Goal: Task Accomplishment & Management: Manage account settings

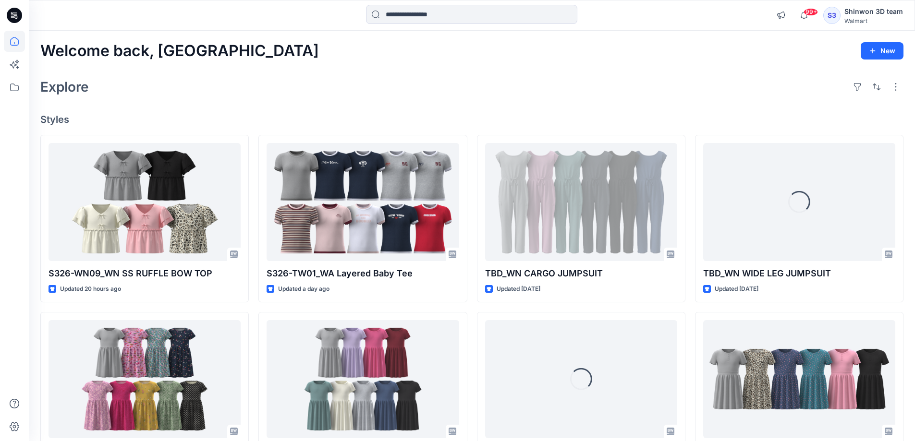
click at [472, 118] on h4 "Styles" at bounding box center [471, 120] width 863 height 12
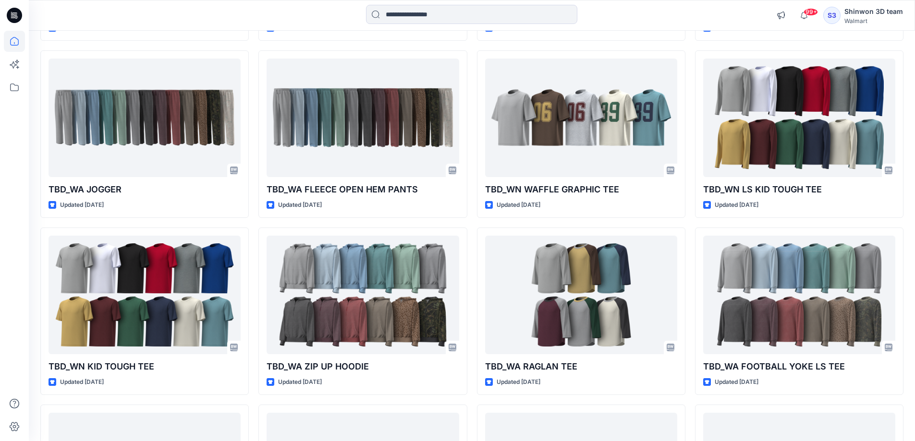
scroll to position [2694, 0]
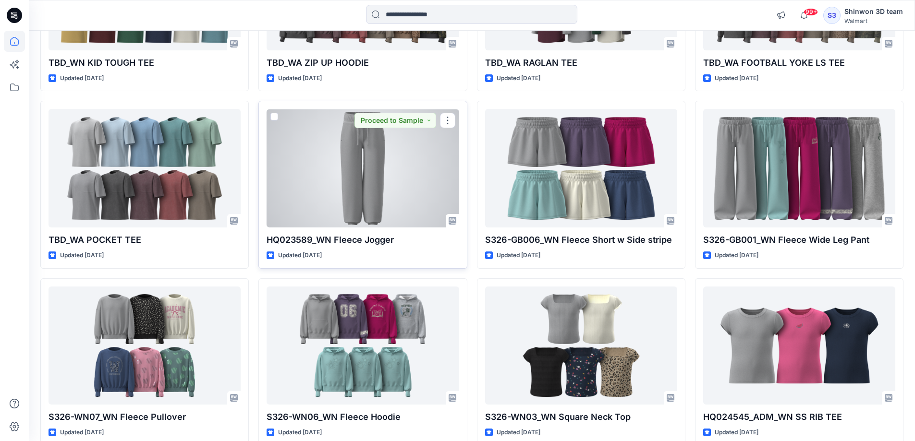
click at [351, 169] on div at bounding box center [363, 168] width 192 height 119
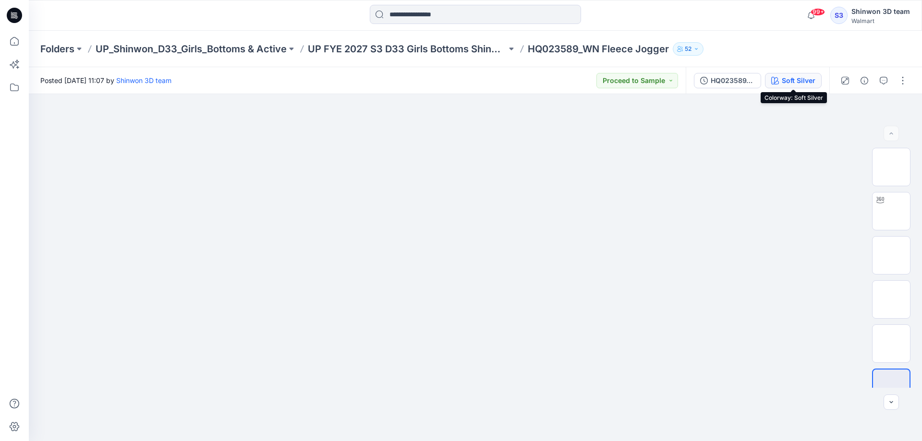
click at [792, 84] on div "Soft Silver" at bounding box center [799, 80] width 34 height 11
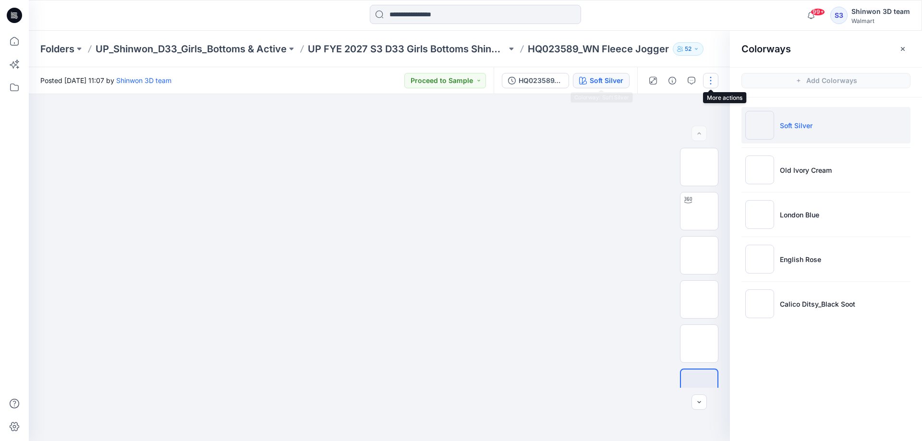
click at [714, 79] on button "button" at bounding box center [710, 80] width 15 height 15
click at [650, 131] on p "Edit" at bounding box center [650, 130] width 12 height 10
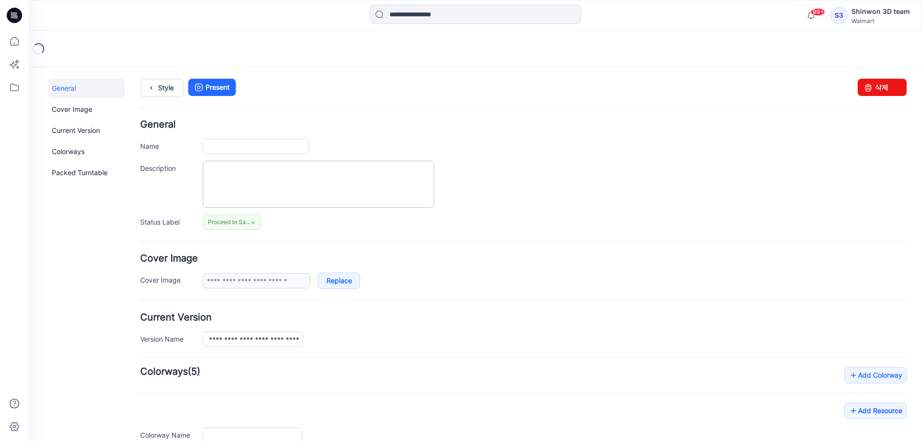
type input "**********"
type textarea "**********"
type input "**********"
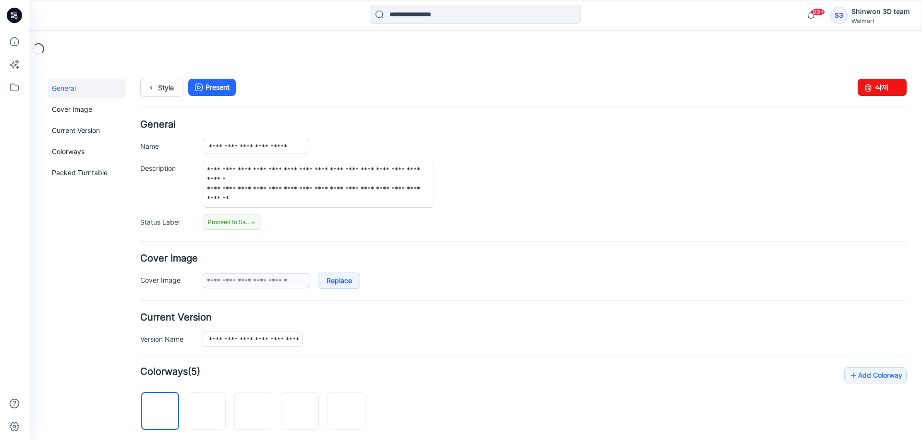
scroll to position [304, 0]
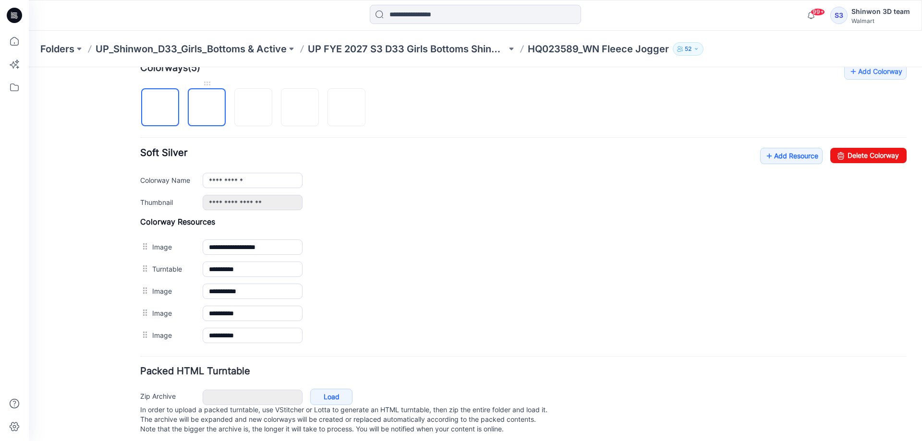
click at [207, 108] on img at bounding box center [207, 108] width 0 height 0
click at [853, 157] on link "Delete Colorway" at bounding box center [869, 155] width 76 height 15
click at [207, 108] on img at bounding box center [207, 108] width 0 height 0
click at [254, 108] on img at bounding box center [254, 108] width 0 height 0
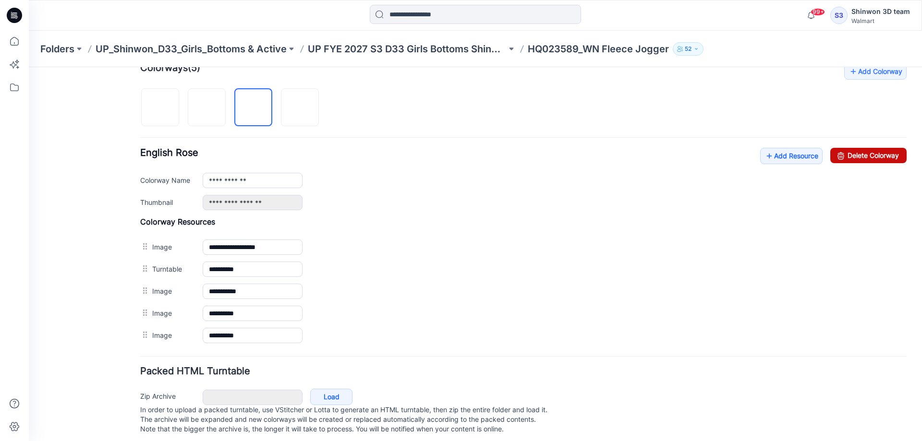
drag, startPoint x: 848, startPoint y: 157, endPoint x: 539, endPoint y: 99, distance: 314.7
click at [848, 157] on link "Delete Colorway" at bounding box center [869, 155] width 76 height 15
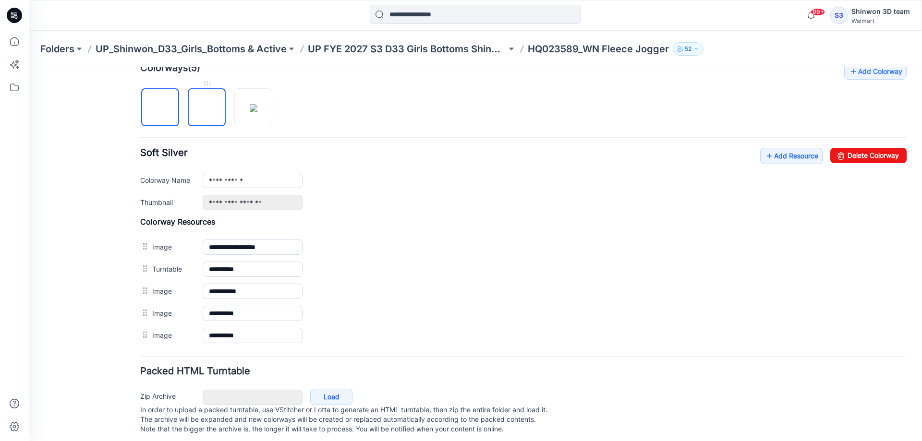
click at [207, 108] on img at bounding box center [207, 108] width 0 height 0
click at [849, 155] on link "Delete Colorway" at bounding box center [869, 155] width 76 height 15
click at [211, 109] on img at bounding box center [207, 108] width 8 height 8
drag, startPoint x: 859, startPoint y: 155, endPoint x: 538, endPoint y: 102, distance: 325.7
click at [859, 155] on link "Delete Colorway" at bounding box center [869, 155] width 76 height 15
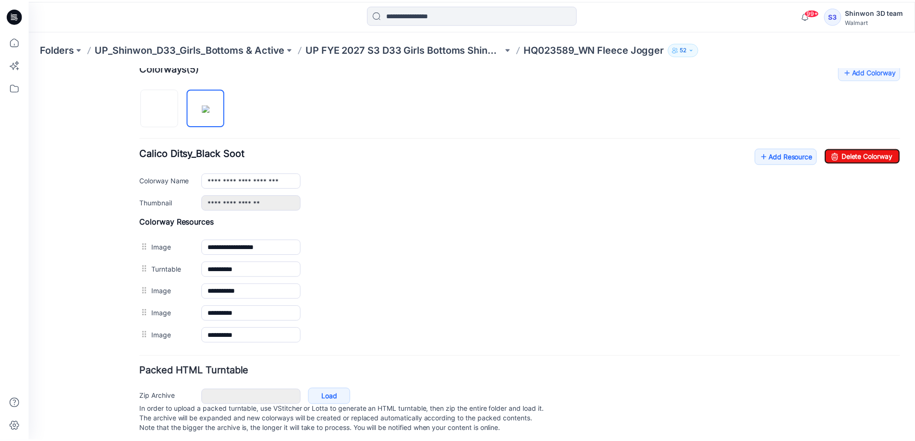
scroll to position [0, 0]
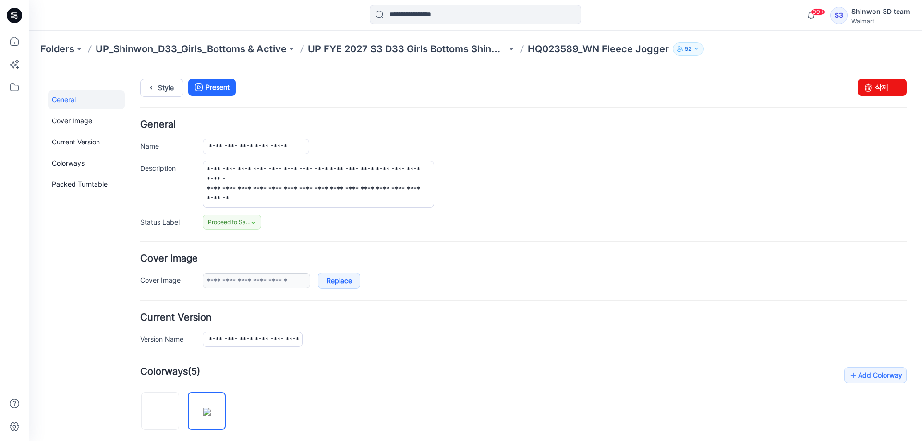
type input "**********"
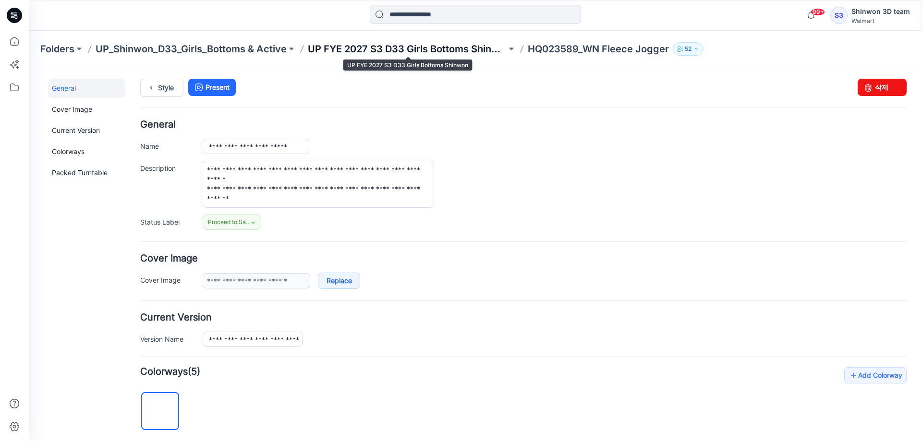
click at [405, 46] on p "UP FYE 2027 S3 D33 Girls Bottoms Shinwon" at bounding box center [407, 48] width 199 height 13
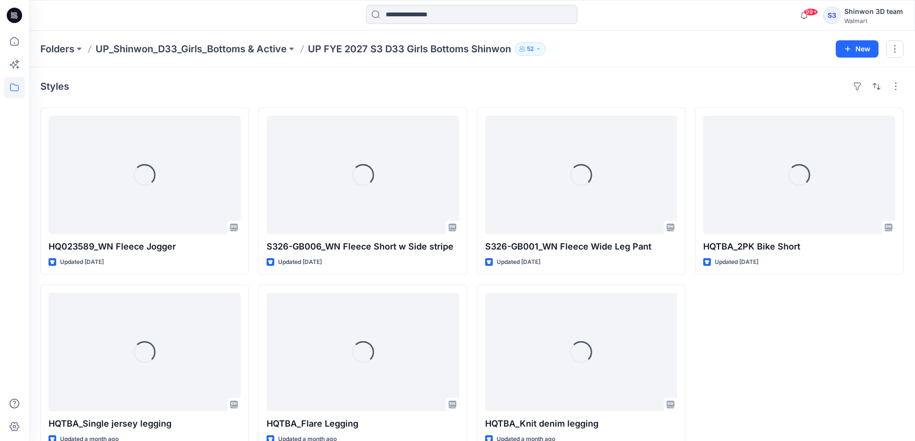
click at [471, 86] on div "Styles" at bounding box center [471, 86] width 863 height 15
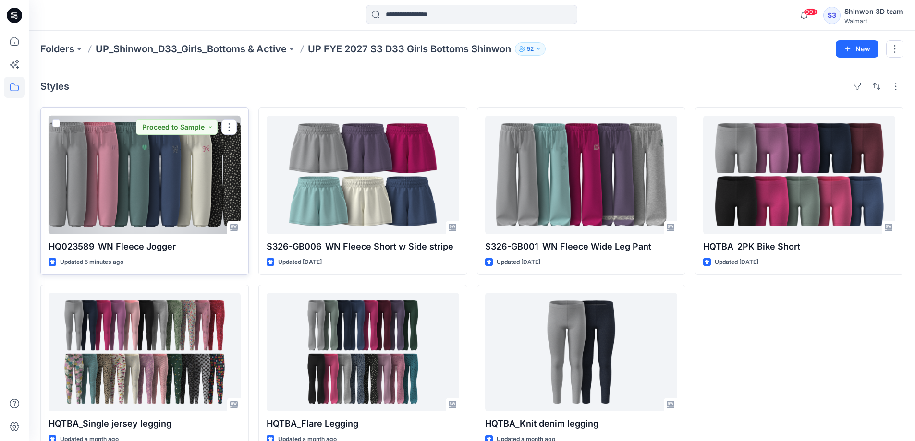
click at [139, 167] on div at bounding box center [145, 175] width 192 height 119
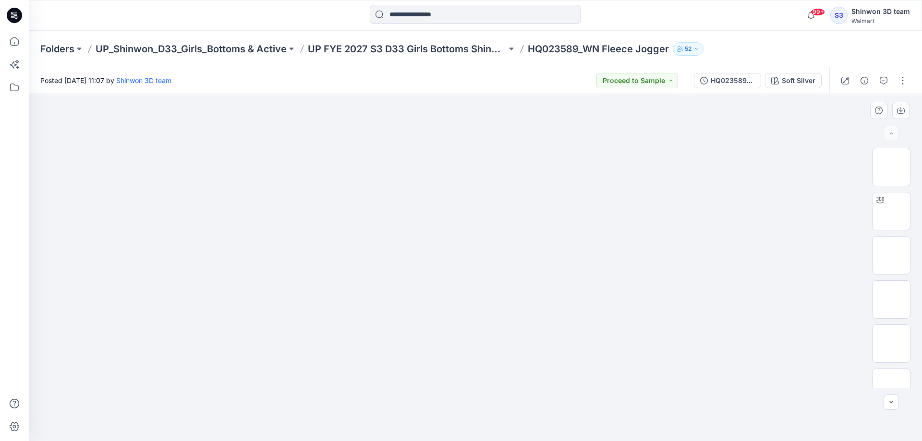
click at [762, 188] on div at bounding box center [475, 267] width 893 height 347
click at [892, 211] on img at bounding box center [892, 211] width 0 height 0
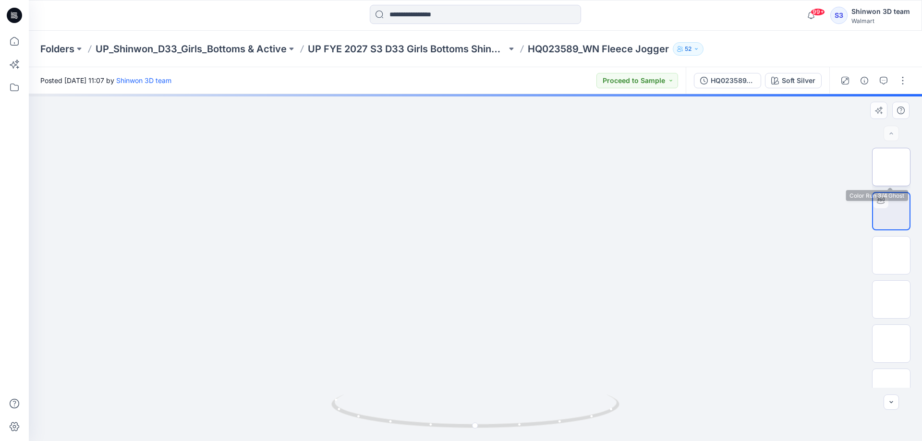
click at [892, 167] on img at bounding box center [892, 167] width 0 height 0
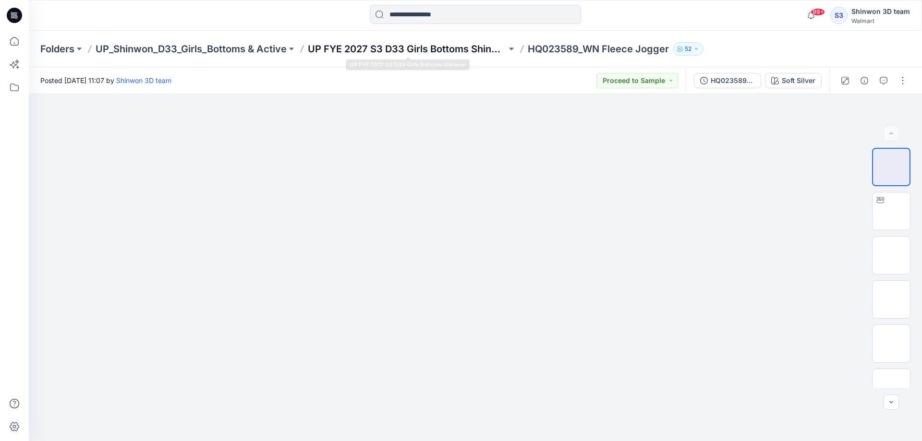
click at [360, 48] on p "UP FYE 2027 S3 D33 Girls Bottoms Shinwon" at bounding box center [407, 48] width 199 height 13
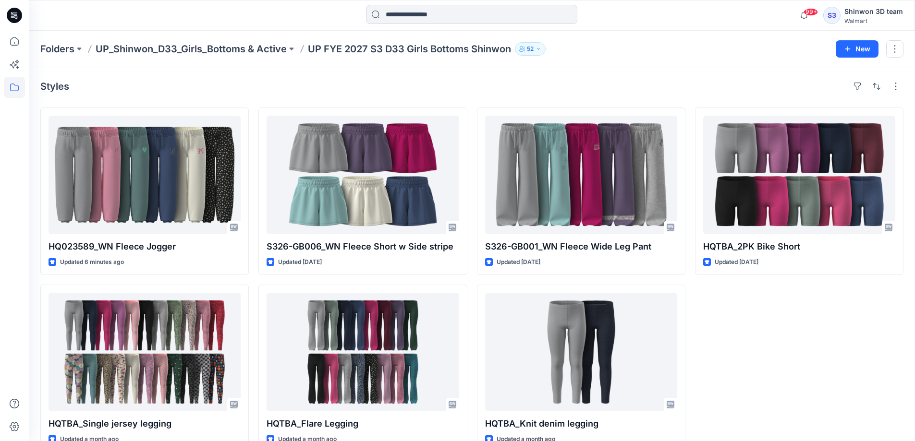
click at [736, 316] on div "HQTBA_2PK Bike Short Updated [DATE]" at bounding box center [799, 280] width 208 height 345
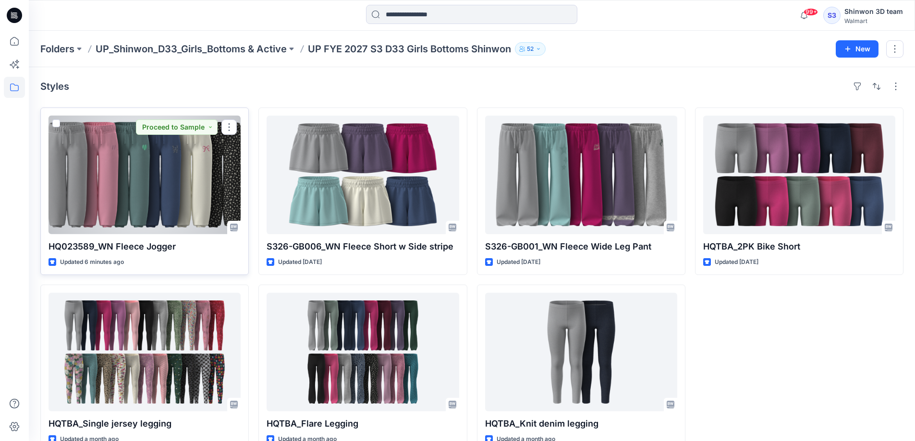
click at [105, 200] on div at bounding box center [145, 175] width 192 height 119
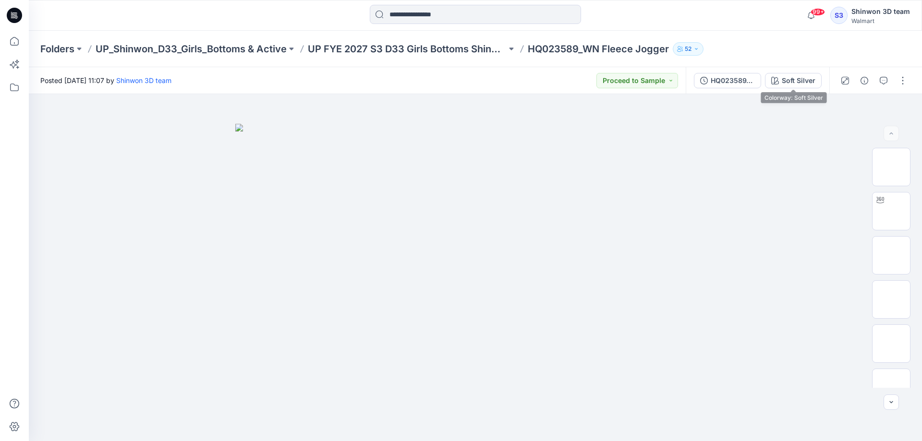
click at [812, 82] on div "Soft Silver" at bounding box center [799, 80] width 34 height 11
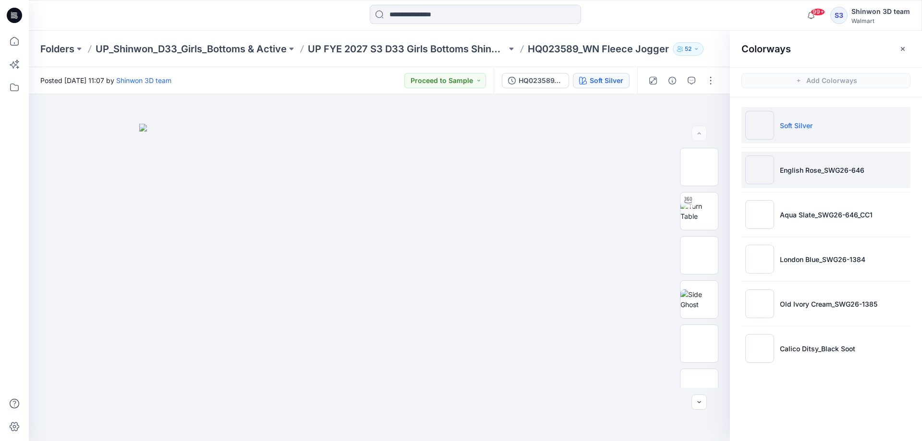
click at [842, 175] on li "English Rose_SWG26-646" at bounding box center [826, 170] width 169 height 37
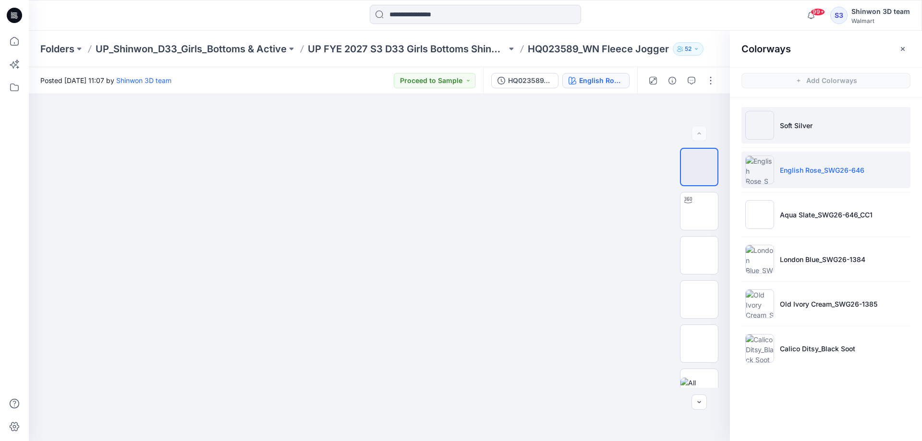
click at [822, 128] on li "Soft Silver" at bounding box center [826, 125] width 169 height 37
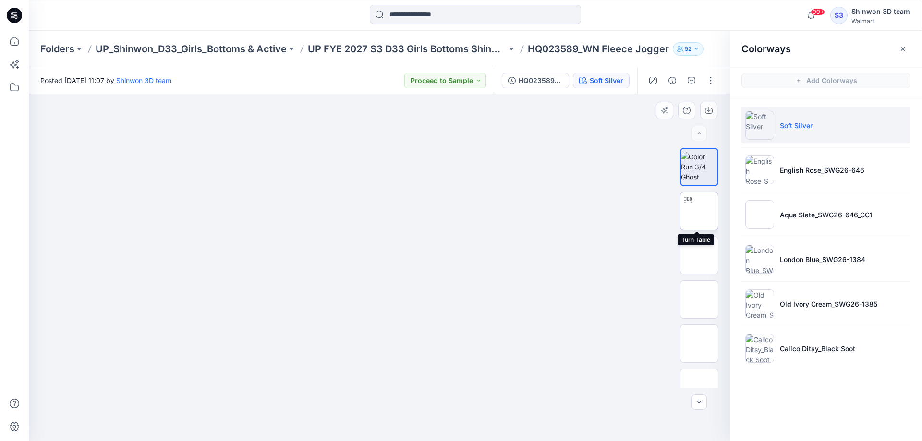
click at [699, 211] on img at bounding box center [699, 211] width 0 height 0
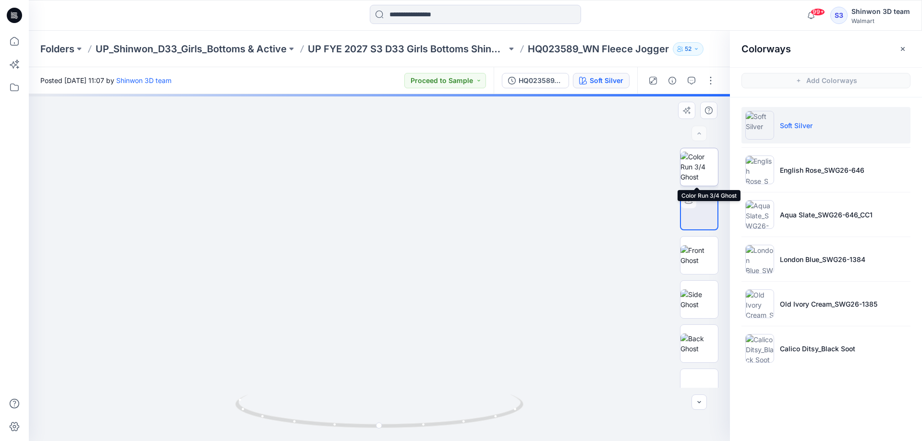
click at [704, 171] on img at bounding box center [699, 167] width 37 height 30
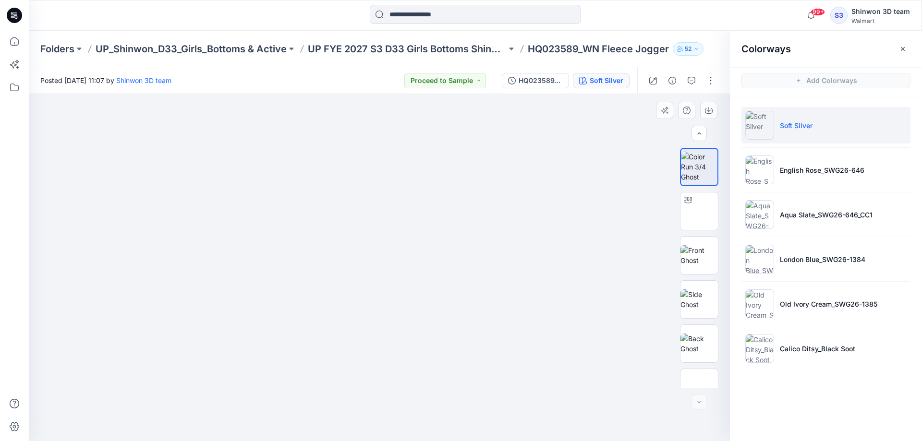
scroll to position [240, 0]
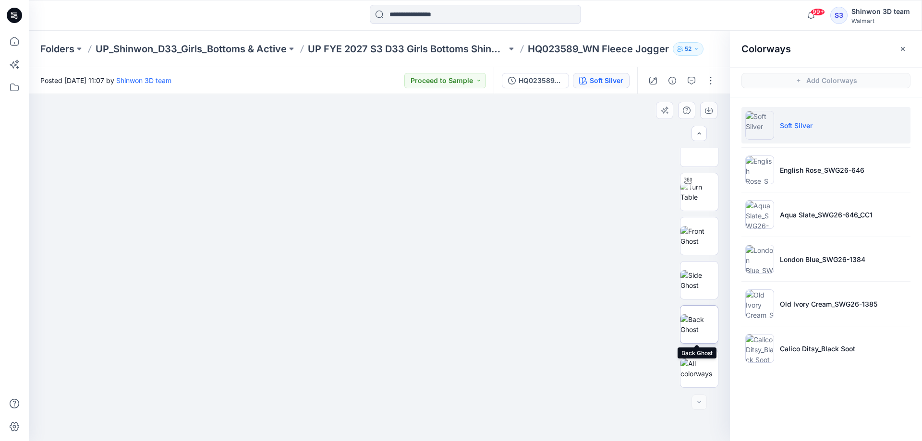
click at [704, 323] on img at bounding box center [699, 325] width 37 height 20
click at [702, 270] on img at bounding box center [699, 280] width 37 height 20
click at [699, 235] on img at bounding box center [699, 236] width 37 height 20
click at [698, 195] on img at bounding box center [699, 192] width 37 height 20
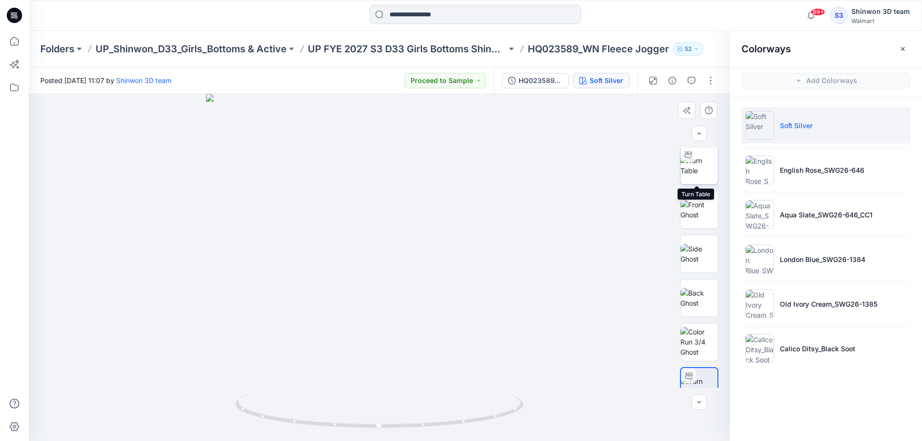
click at [697, 171] on img at bounding box center [699, 166] width 37 height 20
click at [719, 82] on div at bounding box center [681, 80] width 89 height 27
click at [709, 81] on button "button" at bounding box center [710, 80] width 15 height 15
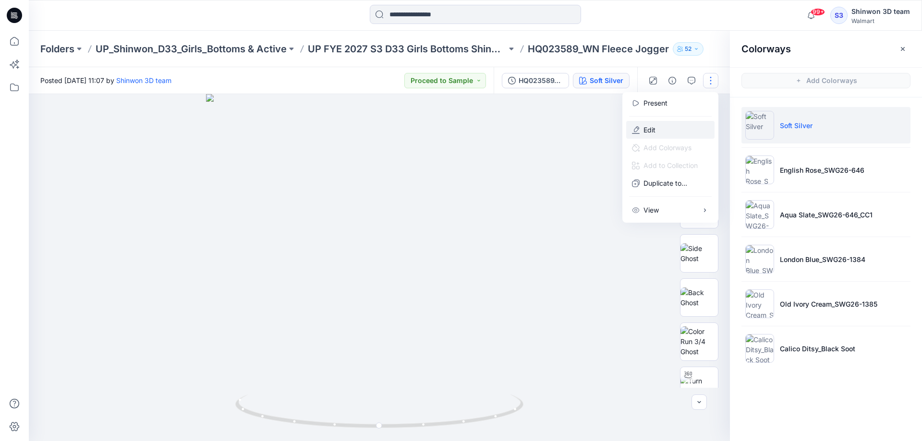
click at [663, 126] on button "Edit" at bounding box center [670, 130] width 88 height 18
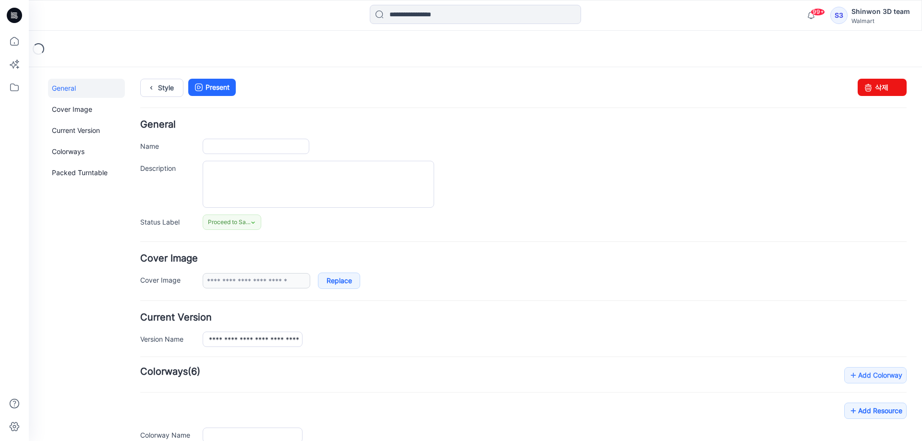
scroll to position [134, 0]
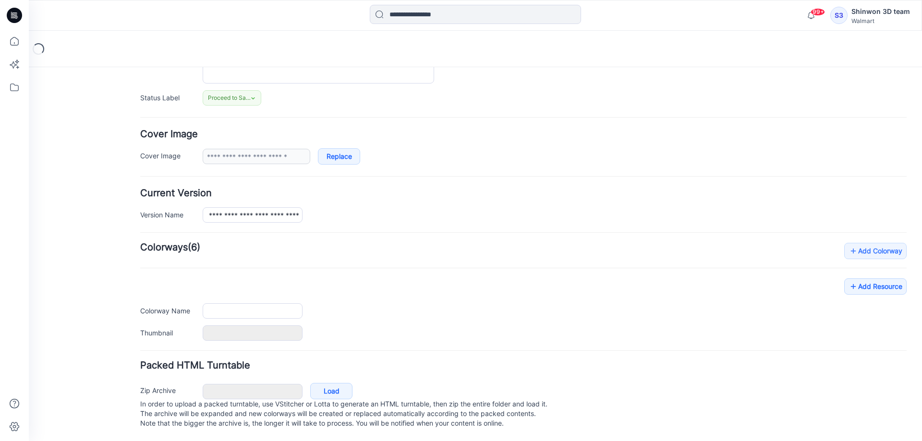
type input "**********"
type textarea "**********"
type input "**********"
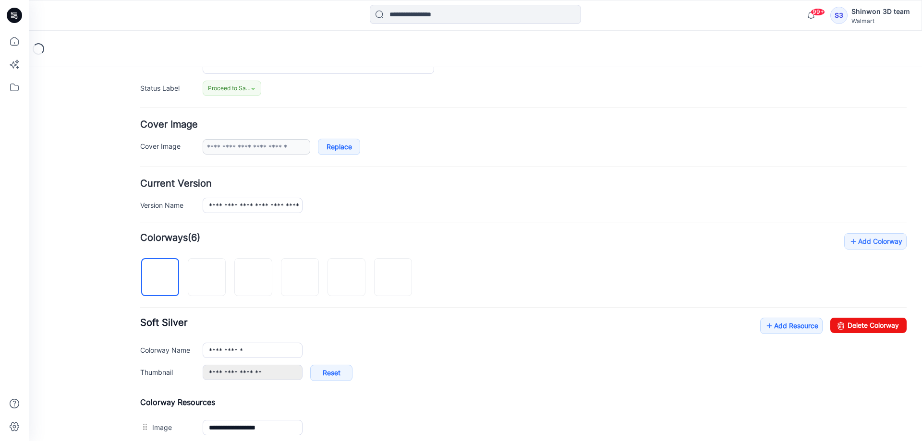
scroll to position [438, 0]
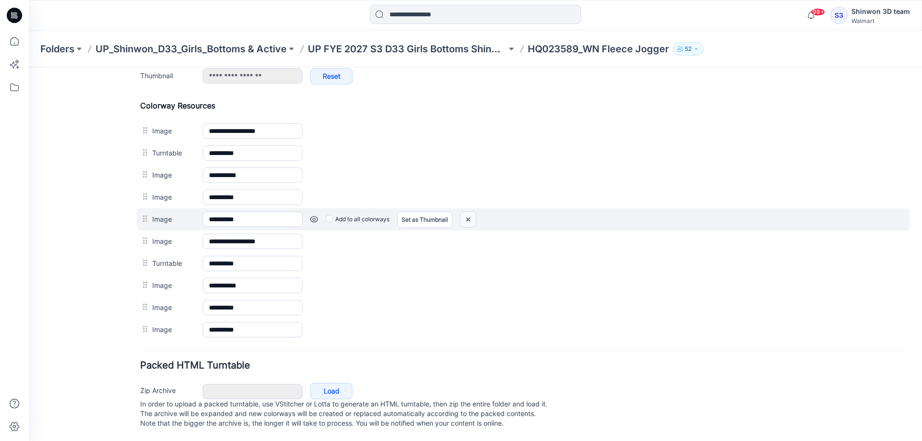
drag, startPoint x: 470, startPoint y: 215, endPoint x: 532, endPoint y: 92, distance: 137.3
click at [470, 215] on img at bounding box center [468, 220] width 15 height 16
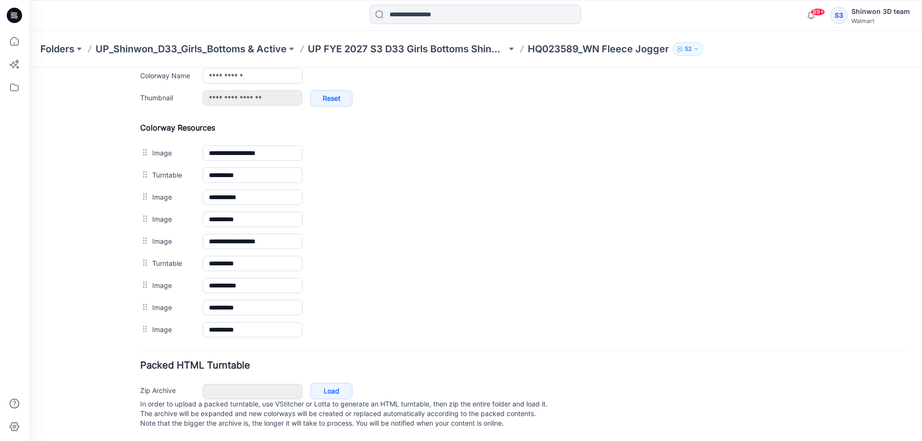
scroll to position [418, 0]
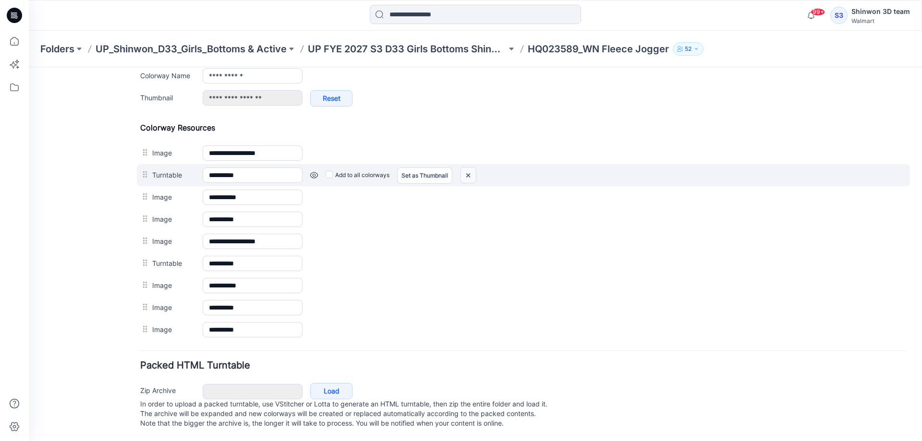
drag, startPoint x: 469, startPoint y: 163, endPoint x: 538, endPoint y: 99, distance: 94.2
click at [469, 168] on img at bounding box center [468, 176] width 15 height 16
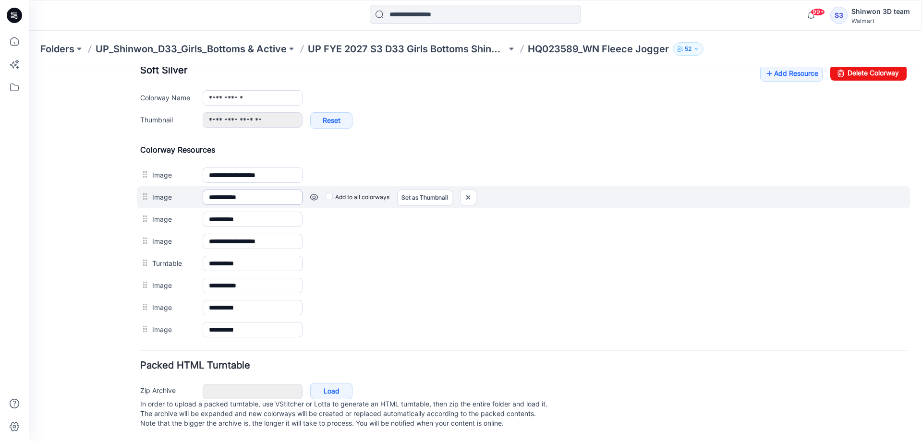
scroll to position [396, 0]
drag, startPoint x: 470, startPoint y: 189, endPoint x: 538, endPoint y: 101, distance: 111.9
click at [470, 190] on img at bounding box center [468, 198] width 15 height 16
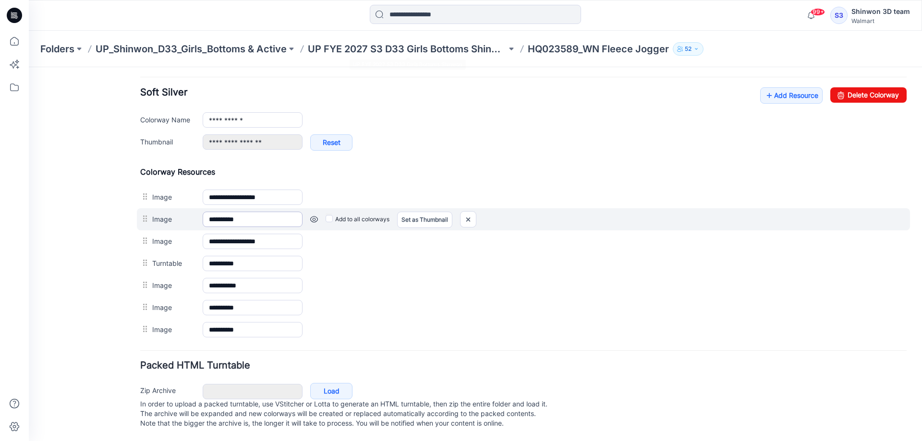
scroll to position [374, 0]
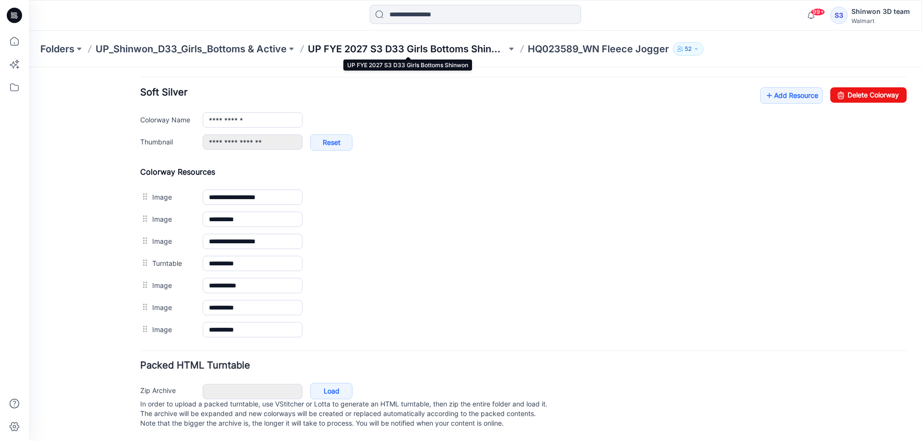
click at [426, 49] on p "UP FYE 2027 S3 D33 Girls Bottoms Shinwon" at bounding box center [407, 48] width 199 height 13
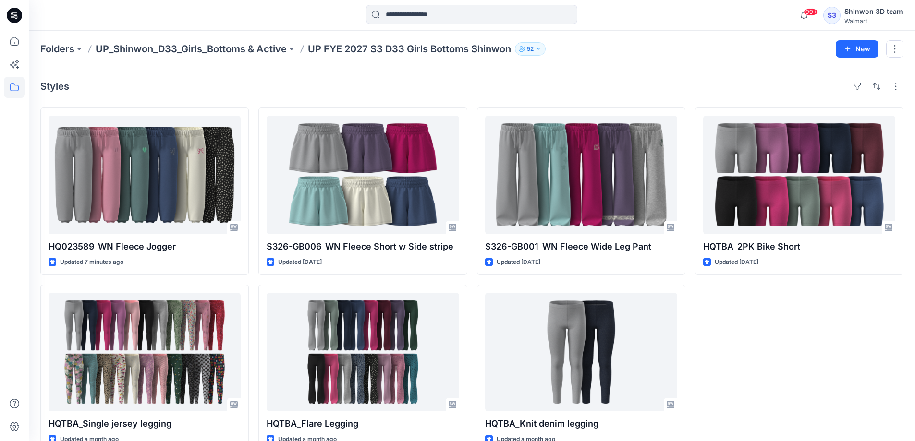
click at [252, 84] on div "Styles" at bounding box center [471, 86] width 863 height 15
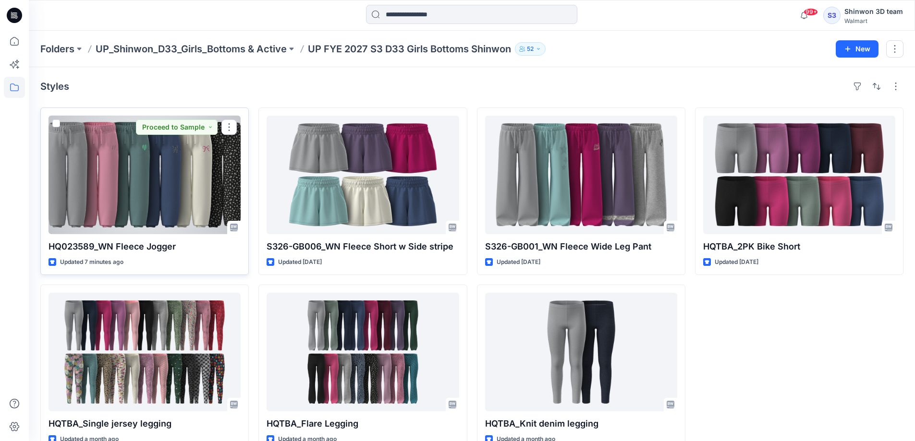
click at [158, 157] on div at bounding box center [145, 175] width 192 height 119
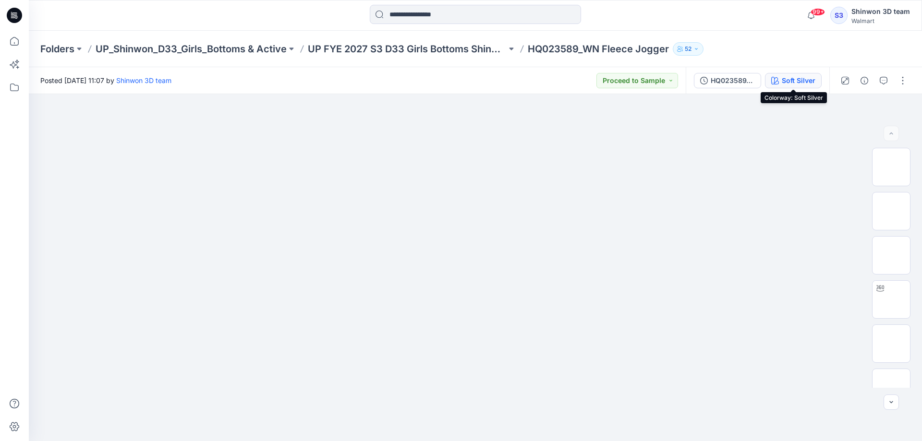
click at [799, 77] on div "Soft Silver" at bounding box center [799, 80] width 34 height 11
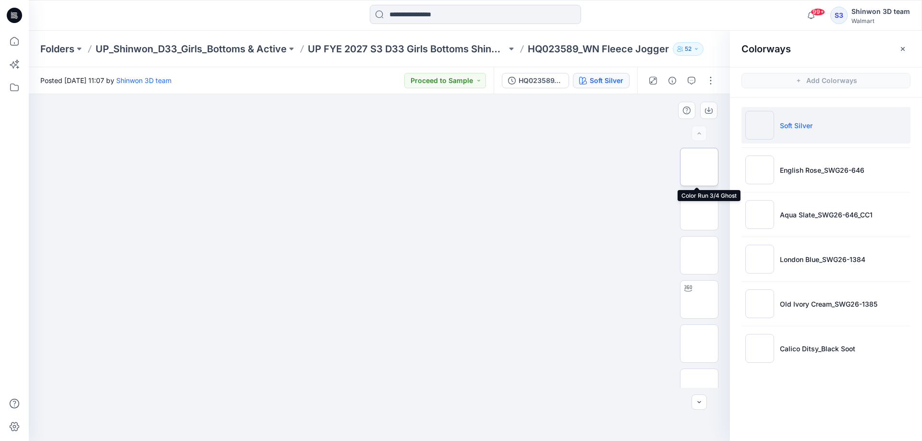
click at [699, 167] on img at bounding box center [699, 167] width 0 height 0
click at [699, 211] on img at bounding box center [699, 211] width 0 height 0
click at [699, 256] on img at bounding box center [699, 256] width 0 height 0
click at [711, 78] on button "button" at bounding box center [710, 80] width 15 height 15
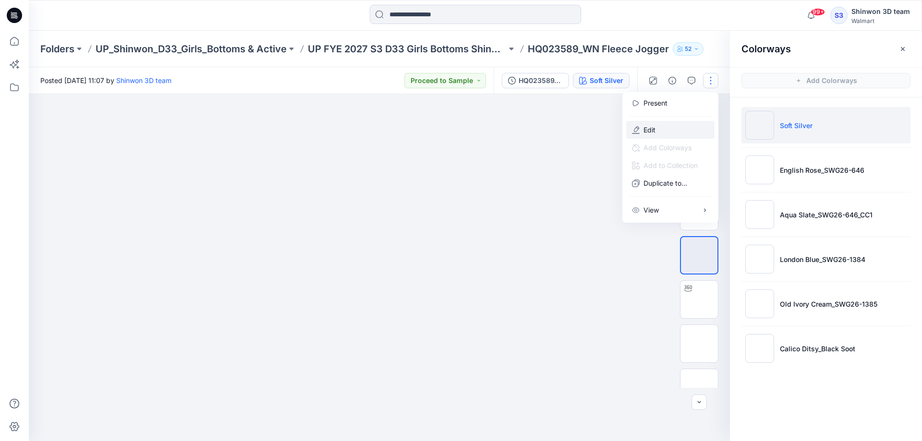
click at [665, 125] on button "Edit" at bounding box center [670, 130] width 88 height 18
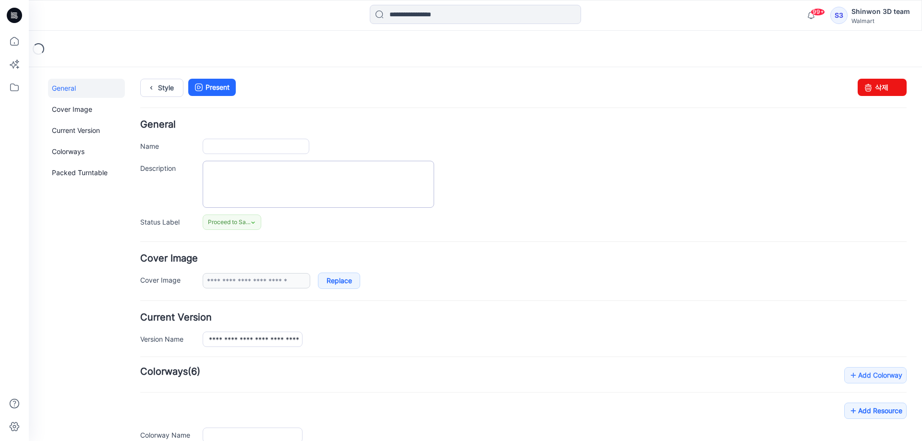
type input "**********"
type textarea "**********"
type input "**********"
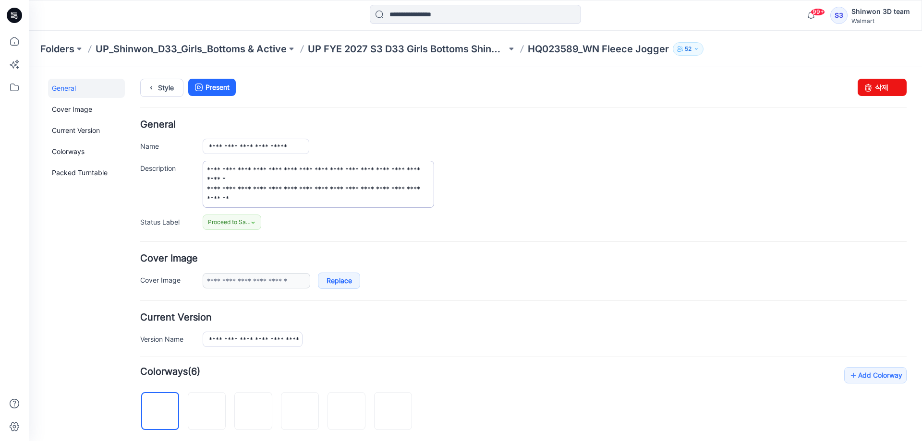
scroll to position [374, 0]
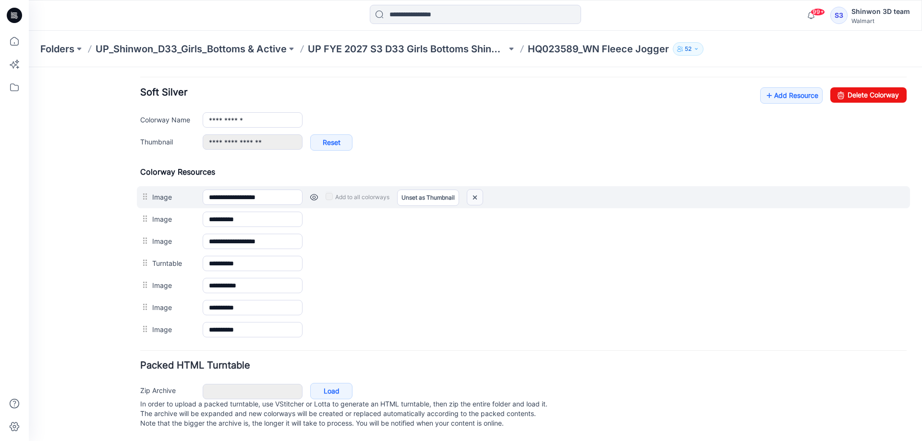
drag, startPoint x: 476, startPoint y: 186, endPoint x: 540, endPoint y: 104, distance: 103.7
click at [476, 190] on img at bounding box center [474, 198] width 15 height 16
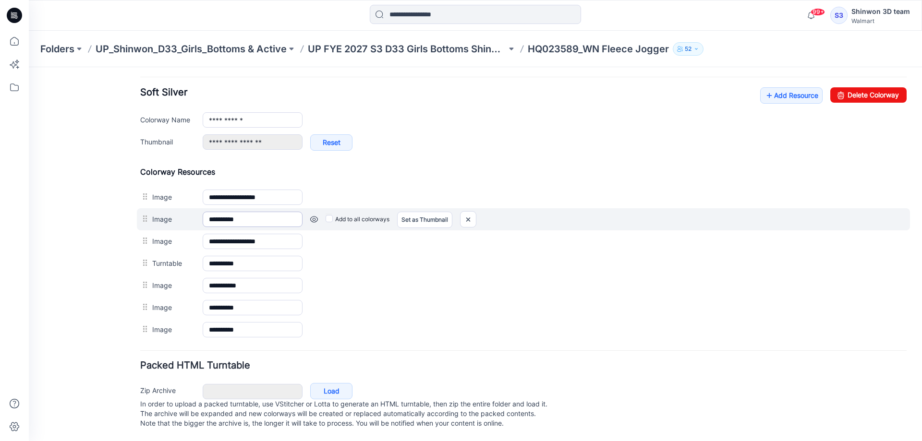
scroll to position [342, 0]
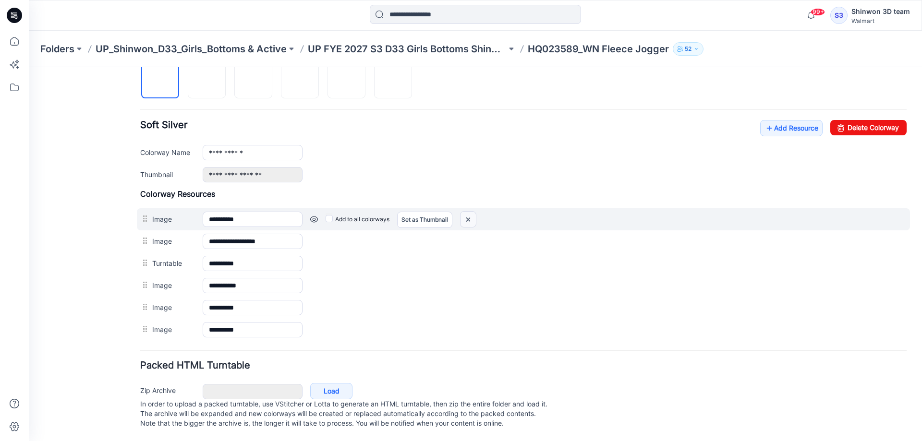
click at [468, 212] on img at bounding box center [468, 220] width 15 height 16
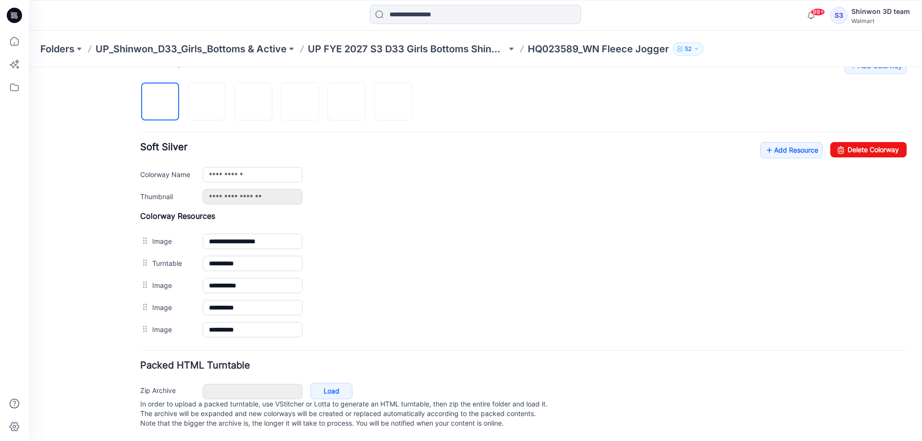
scroll to position [0, 0]
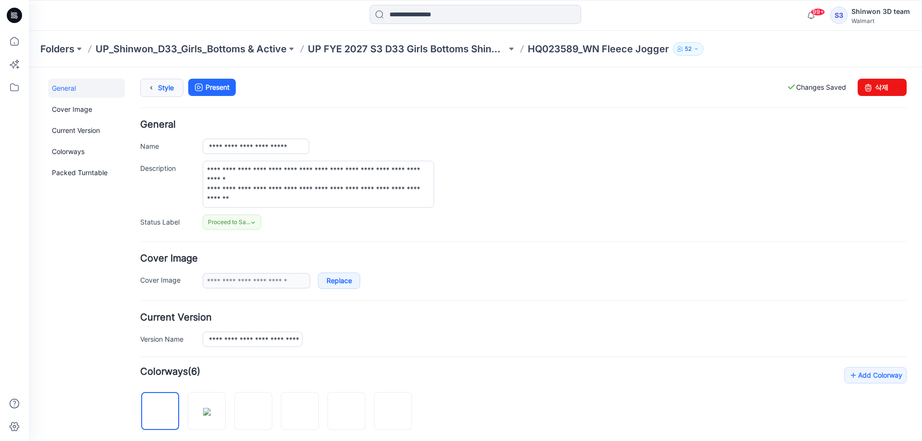
click at [158, 83] on icon at bounding box center [151, 87] width 13 height 17
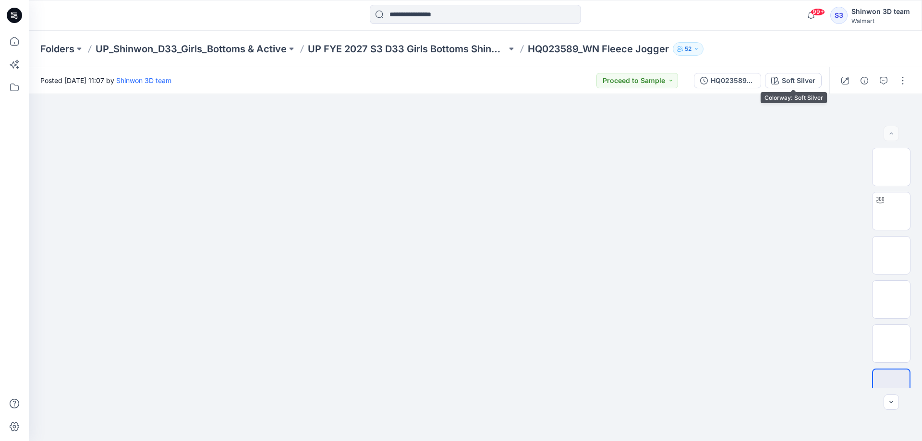
click at [792, 79] on div "Soft Silver" at bounding box center [799, 80] width 34 height 11
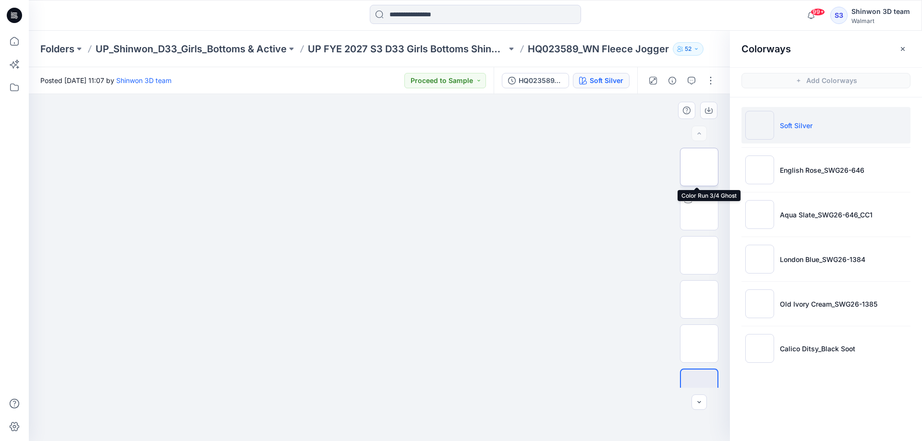
click at [699, 167] on img at bounding box center [699, 167] width 0 height 0
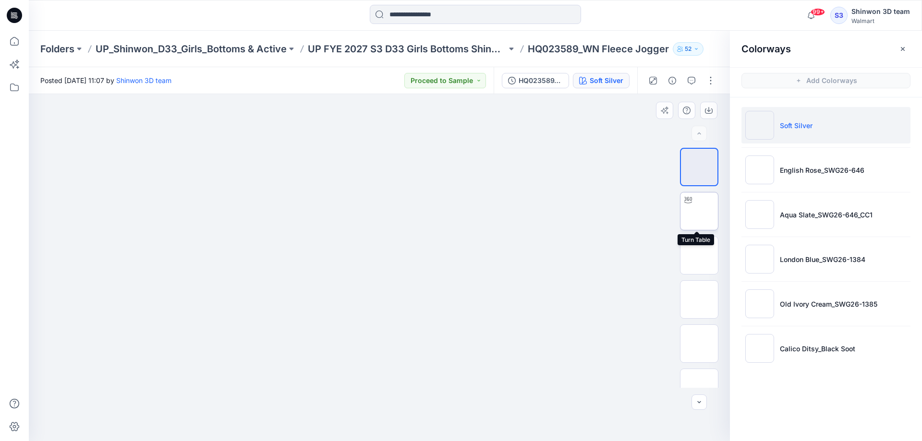
click at [699, 211] on img at bounding box center [699, 211] width 0 height 0
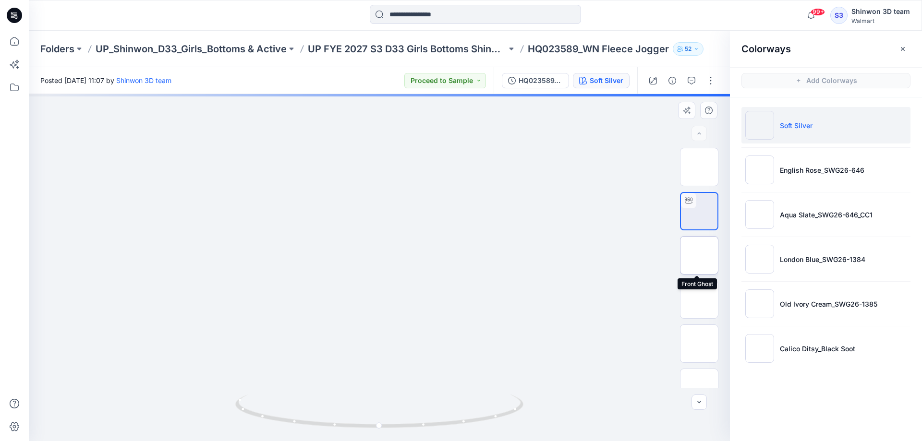
click at [699, 256] on img at bounding box center [699, 256] width 0 height 0
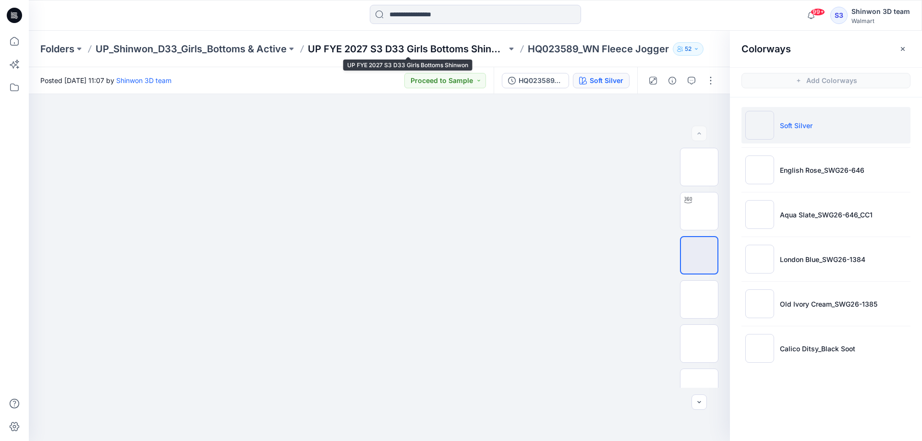
click at [468, 46] on p "UP FYE 2027 S3 D33 Girls Bottoms Shinwon" at bounding box center [407, 48] width 199 height 13
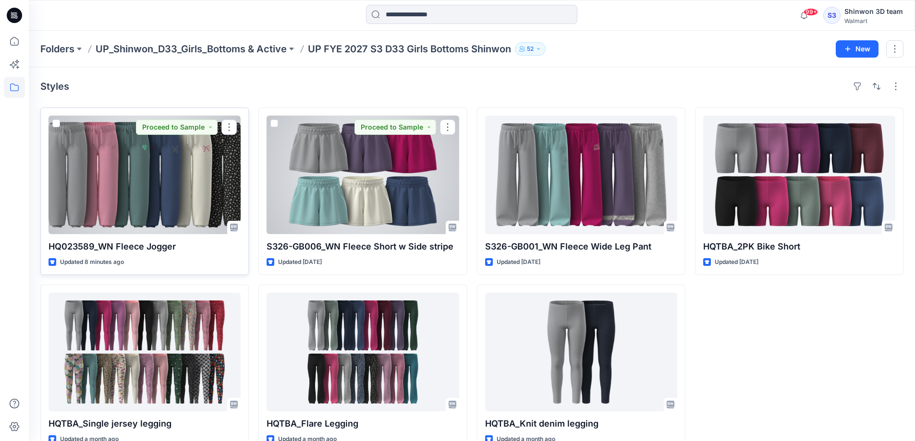
click at [165, 203] on div at bounding box center [145, 175] width 192 height 119
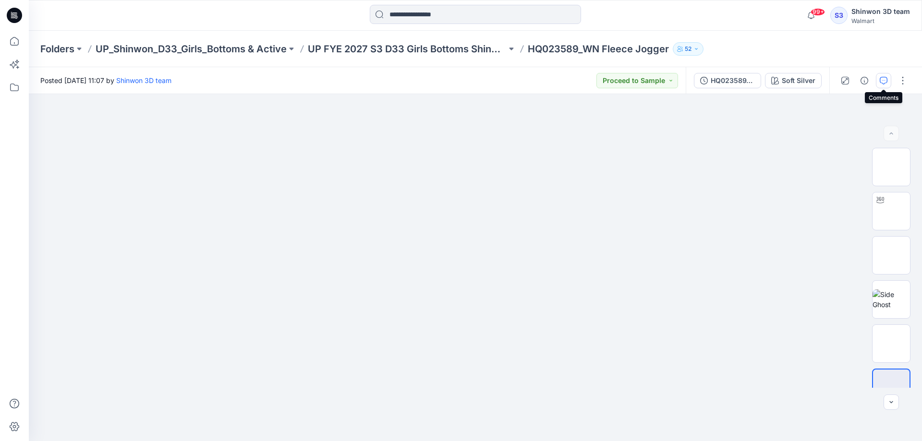
click at [884, 84] on icon "button" at bounding box center [884, 81] width 8 height 8
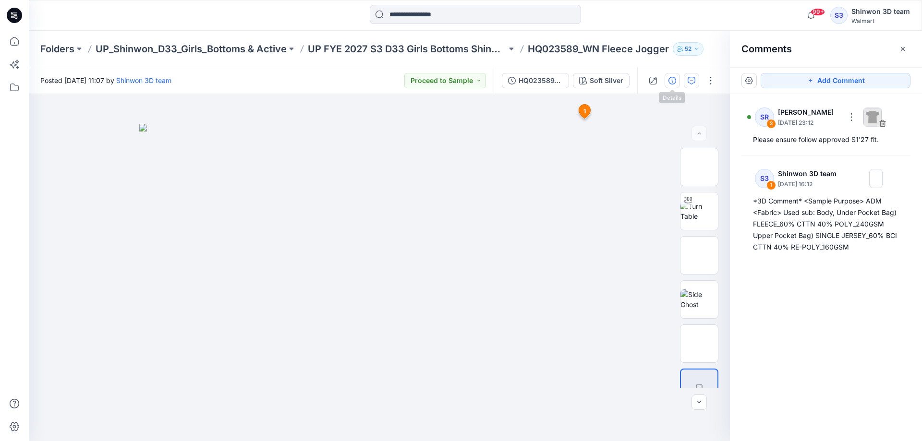
click at [673, 81] on icon "button" at bounding box center [673, 81] width 8 height 8
